Goal: Learn about a topic: Learn about a topic

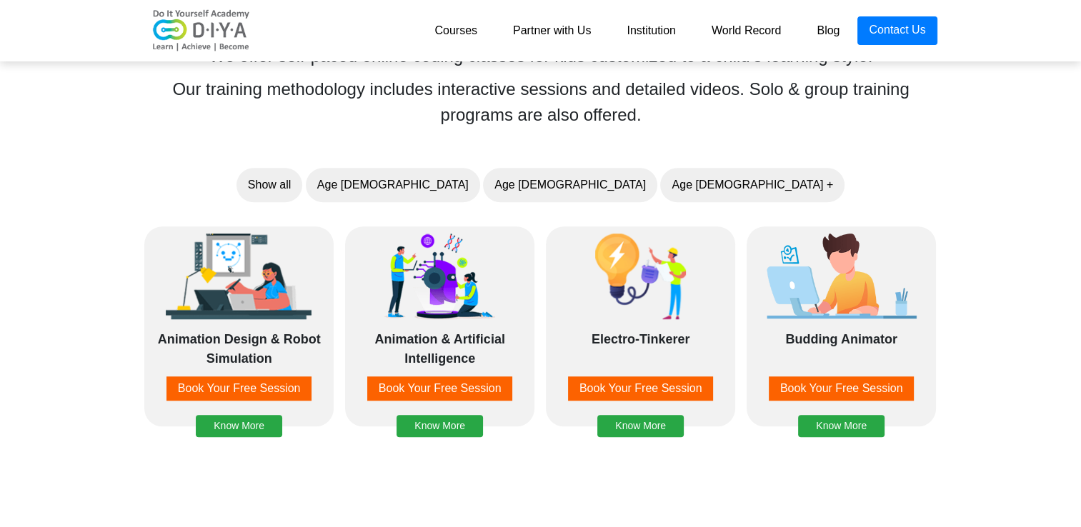
scroll to position [1115, 0]
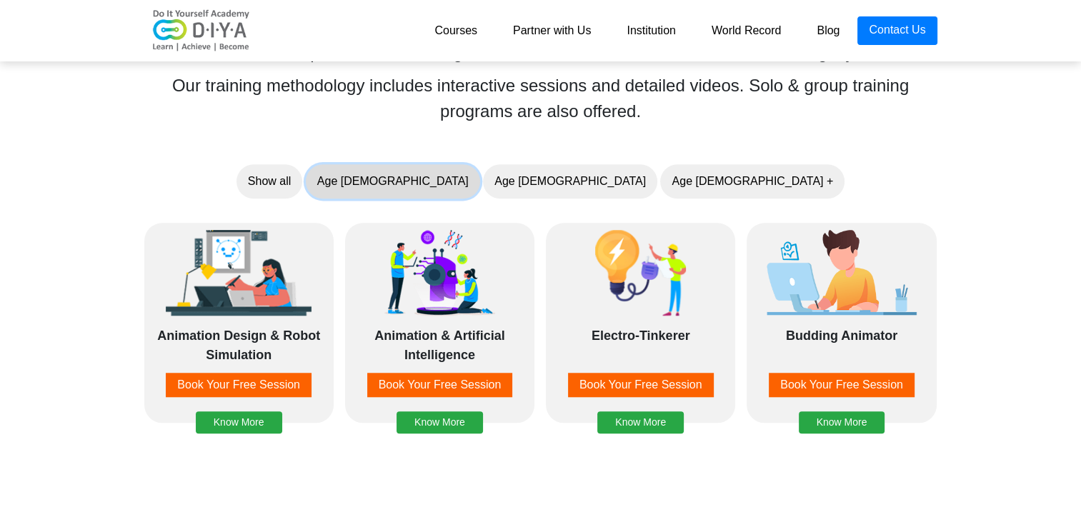
click at [480, 179] on button "Age [DEMOGRAPHIC_DATA]" at bounding box center [393, 181] width 174 height 34
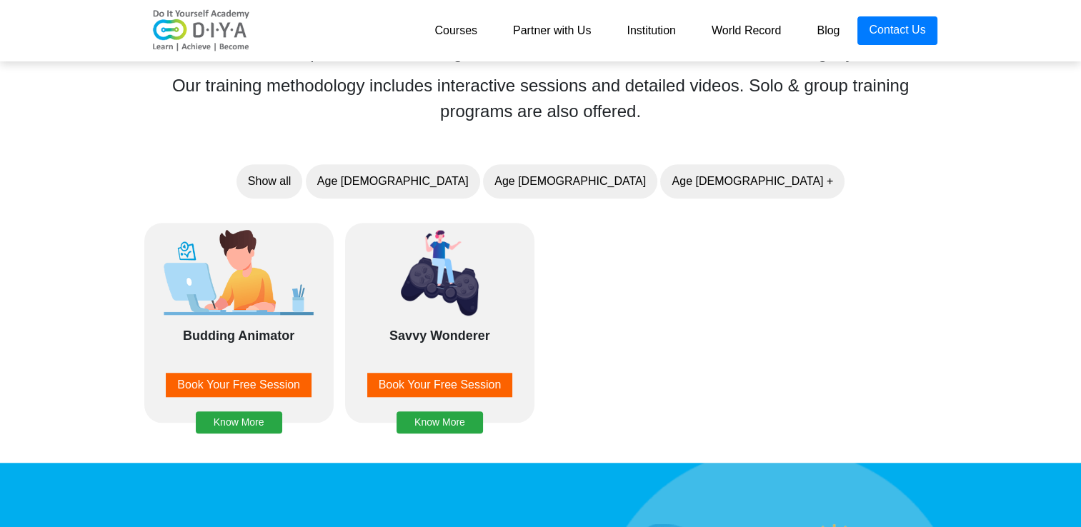
click at [454, 30] on link "Courses" at bounding box center [456, 30] width 79 height 29
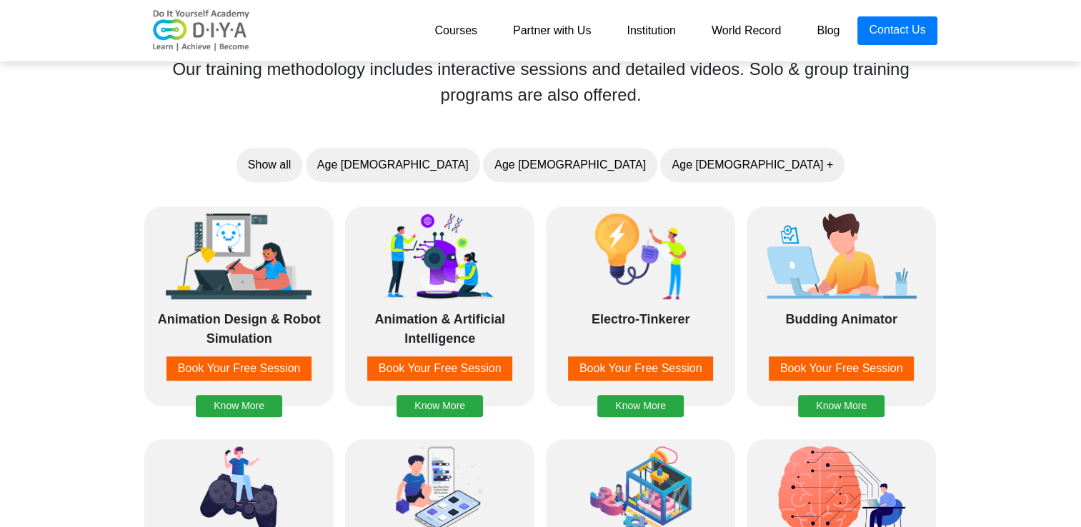
scroll to position [1116, 0]
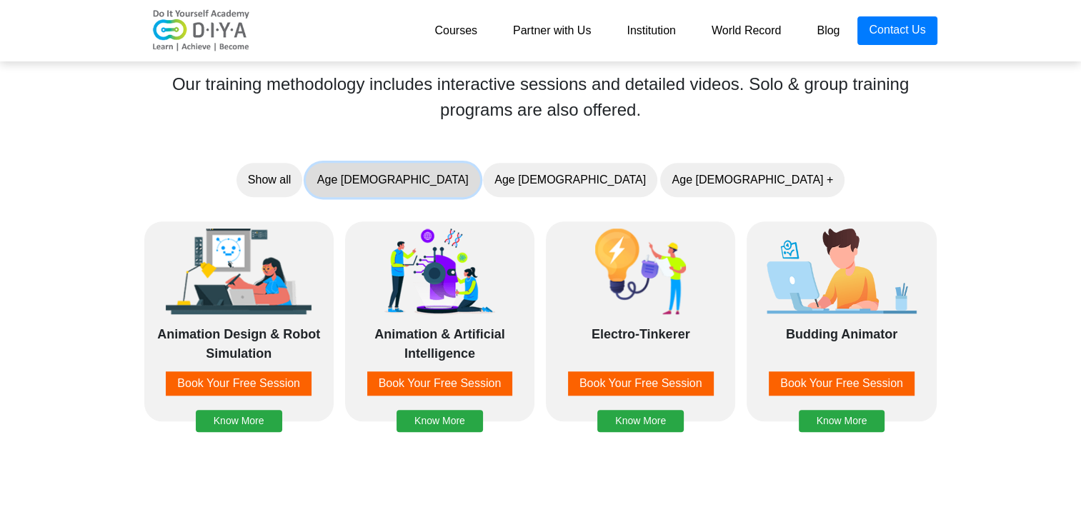
click at [480, 174] on button "Age [DEMOGRAPHIC_DATA]" at bounding box center [393, 180] width 174 height 34
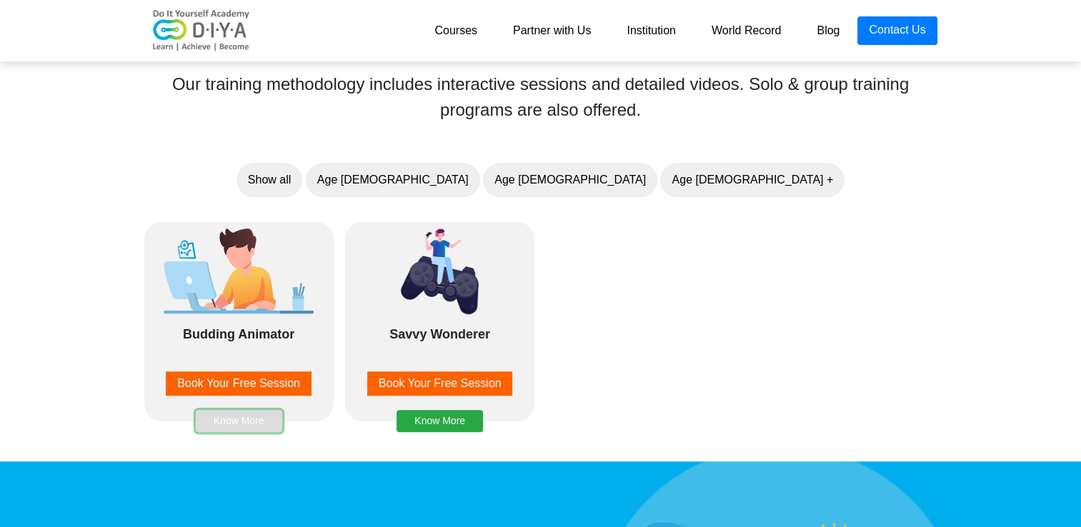
click at [229, 424] on button "Know More" at bounding box center [239, 421] width 86 height 22
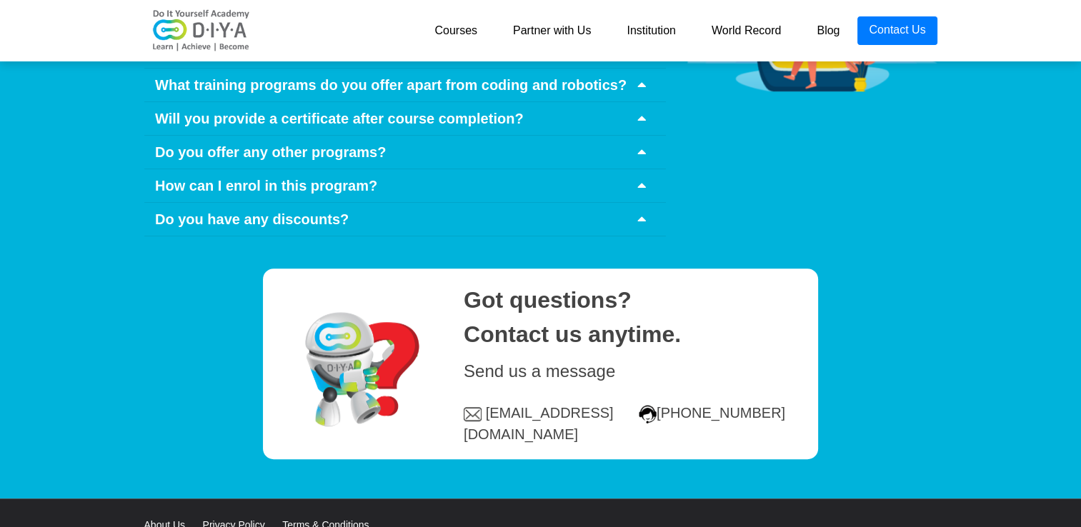
scroll to position [6327, 0]
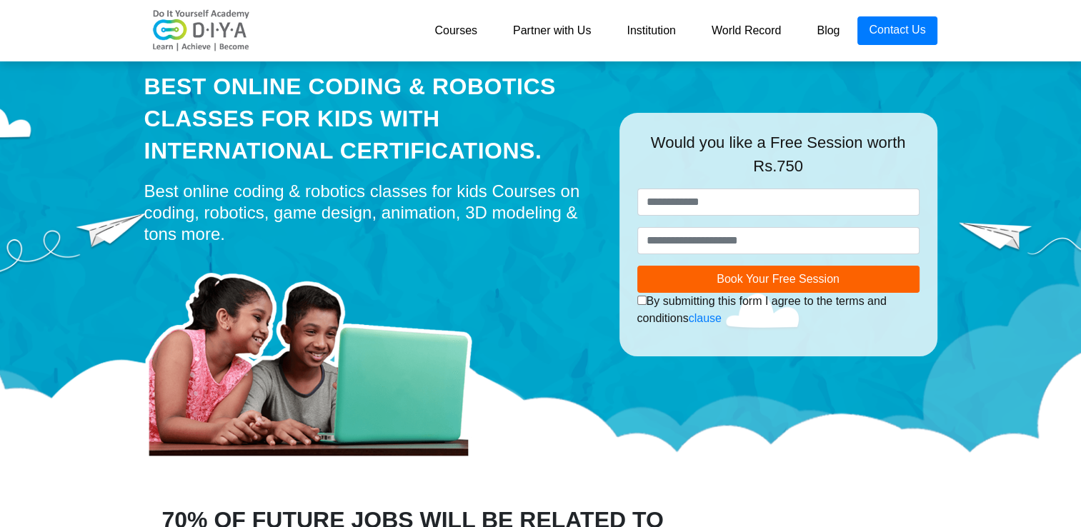
scroll to position [56, 0]
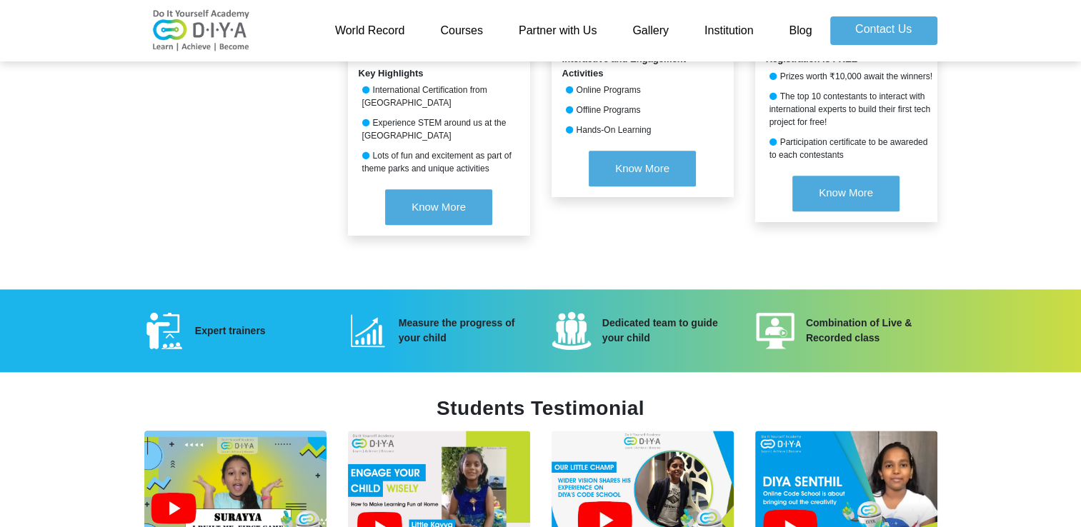
scroll to position [1745, 0]
